Goal: Information Seeking & Learning: Learn about a topic

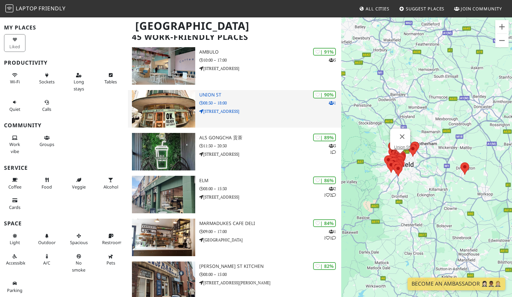
scroll to position [58, 0]
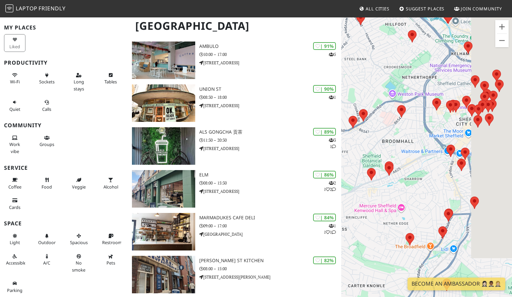
drag, startPoint x: 450, startPoint y: 185, endPoint x: 395, endPoint y: 186, distance: 55.0
click at [395, 186] on div at bounding box center [427, 165] width 171 height 297
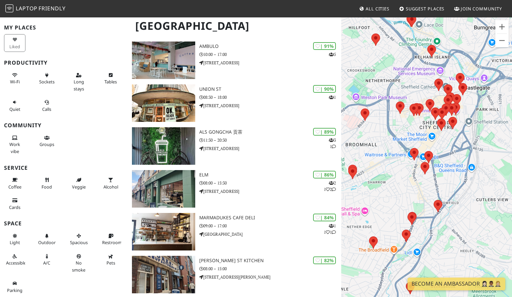
drag, startPoint x: 423, startPoint y: 175, endPoint x: 383, endPoint y: 169, distance: 40.7
click at [383, 169] on div at bounding box center [427, 165] width 171 height 297
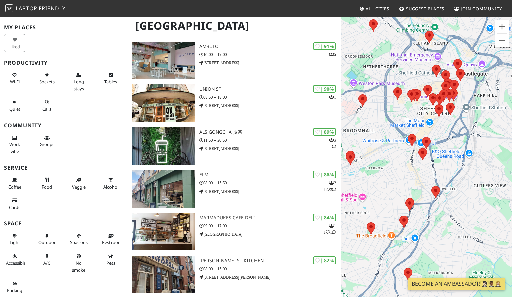
click at [406, 199] on area at bounding box center [406, 199] width 0 height 0
click at [400, 216] on area at bounding box center [400, 216] width 0 height 0
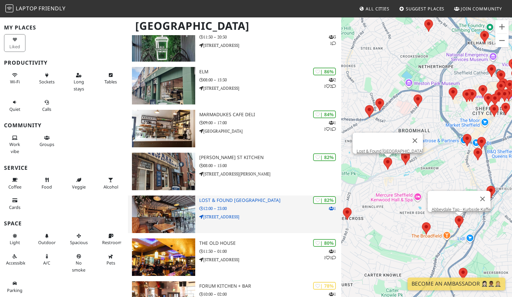
scroll to position [173, 0]
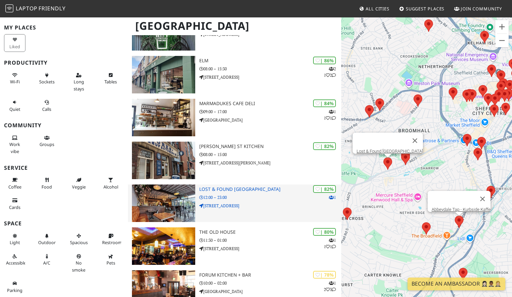
click at [235, 187] on h3 "Lost & Found [GEOGRAPHIC_DATA]" at bounding box center [270, 190] width 142 height 6
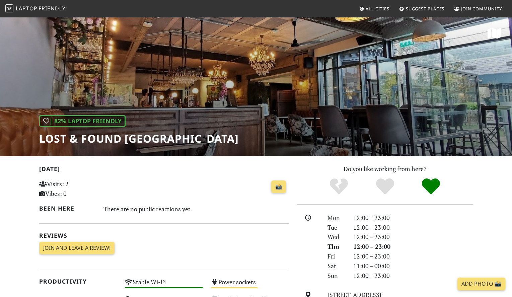
click at [245, 96] on div "| 82% Laptop Friendly Lost & Found Sheffield" at bounding box center [256, 86] width 512 height 139
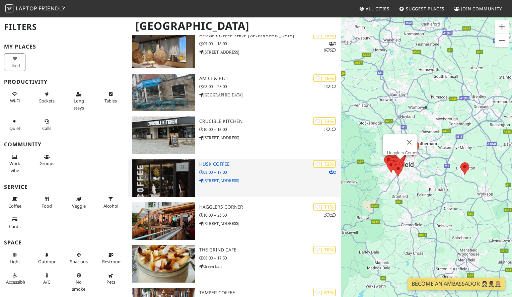
scroll to position [672, 0]
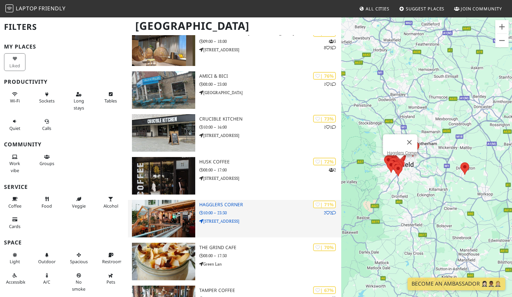
click at [176, 204] on img at bounding box center [163, 219] width 63 height 38
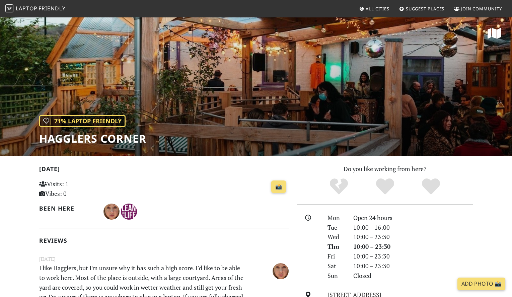
scroll to position [39, 0]
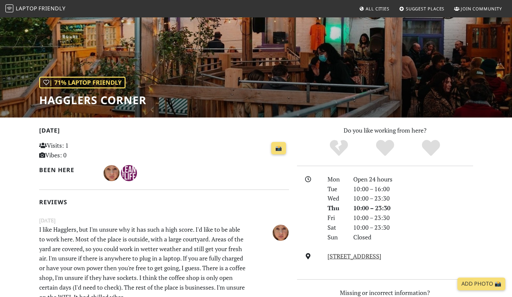
drag, startPoint x: 54, startPoint y: 147, endPoint x: 98, endPoint y: 147, distance: 44.2
click at [98, 147] on p "Visits: 1 Vibes: 0" at bounding box center [78, 150] width 78 height 19
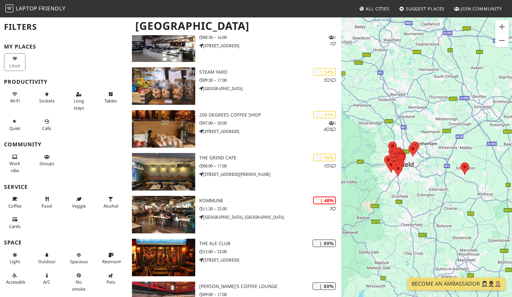
scroll to position [1285, 0]
